Goal: Task Accomplishment & Management: Manage account settings

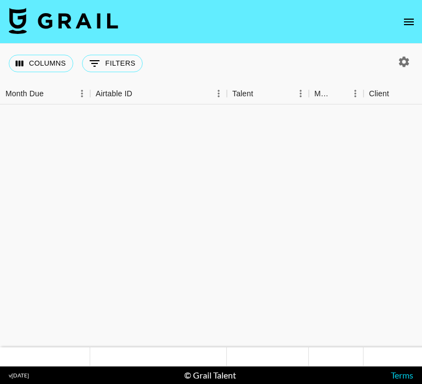
scroll to position [731, 0]
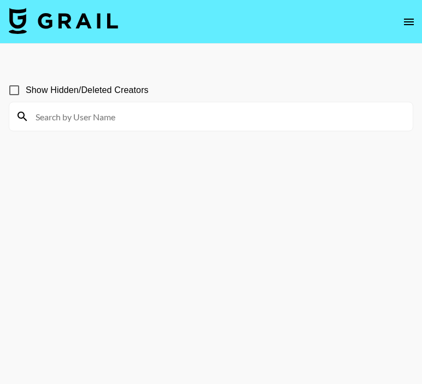
click at [407, 23] on icon "open drawer" at bounding box center [408, 21] width 13 height 13
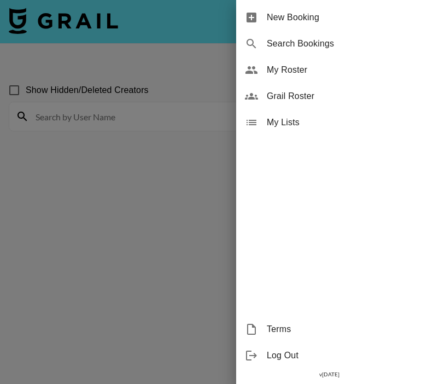
click at [292, 71] on span "My Roster" at bounding box center [340, 69] width 146 height 13
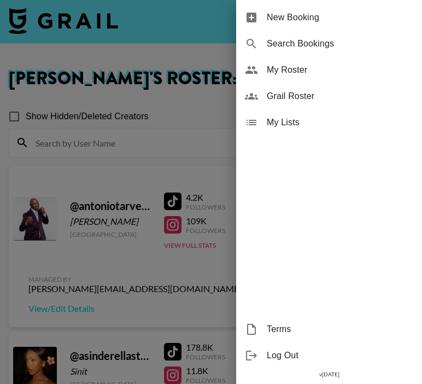
click at [121, 121] on div at bounding box center [211, 192] width 422 height 384
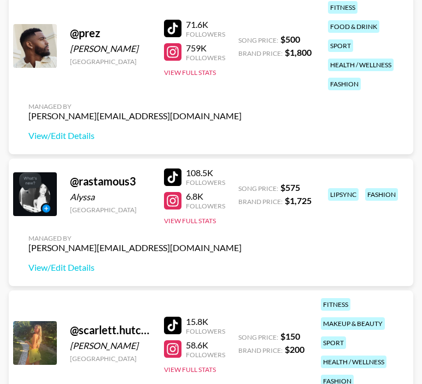
scroll to position [3601, 0]
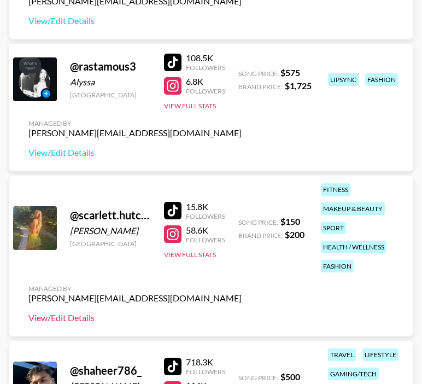
click at [54, 317] on link "View/Edit Details" at bounding box center [134, 317] width 213 height 11
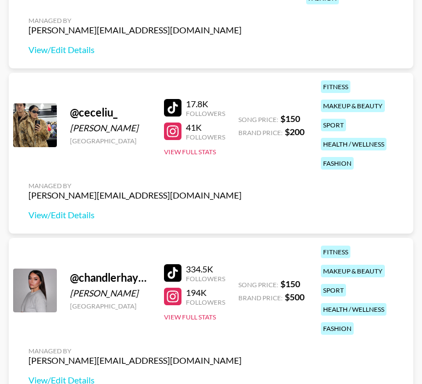
scroll to position [469, 0]
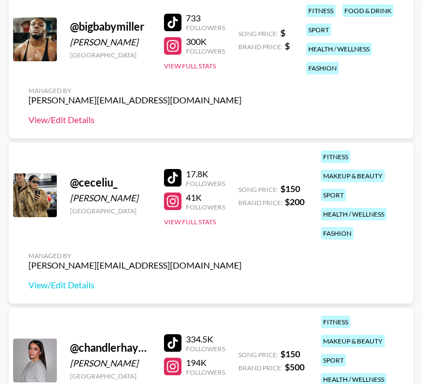
click at [70, 117] on link "View/Edit Details" at bounding box center [134, 119] width 213 height 11
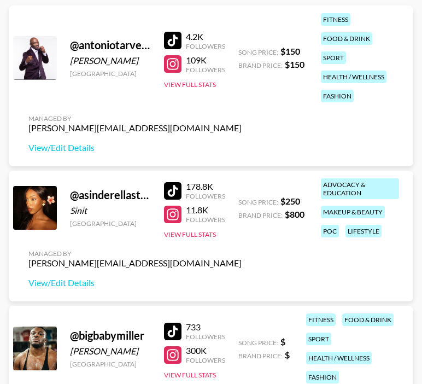
scroll to position [0, 0]
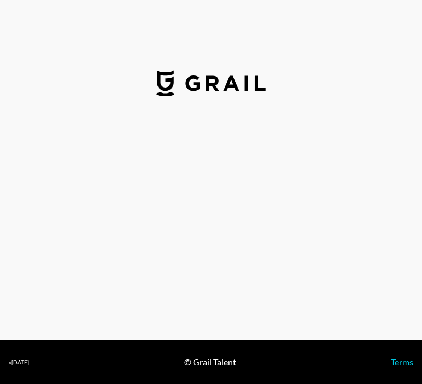
select select "USD"
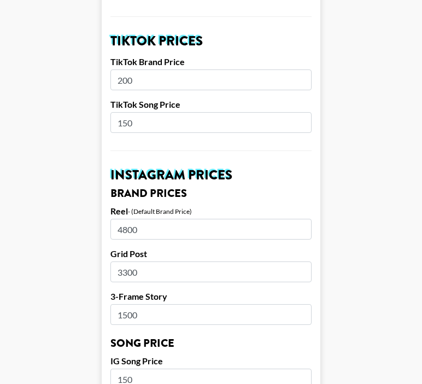
scroll to position [396, 0]
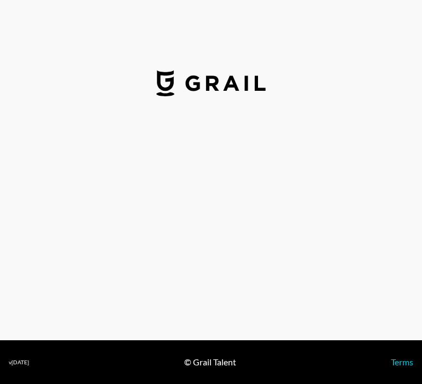
select select "USD"
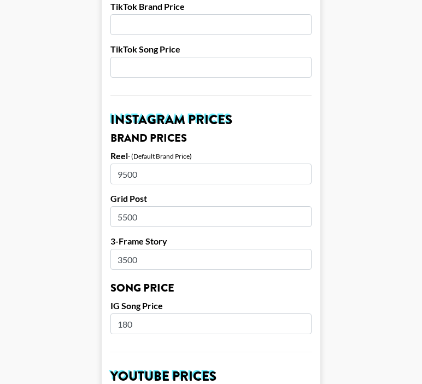
scroll to position [443, 0]
